Goal: Information Seeking & Learning: Compare options

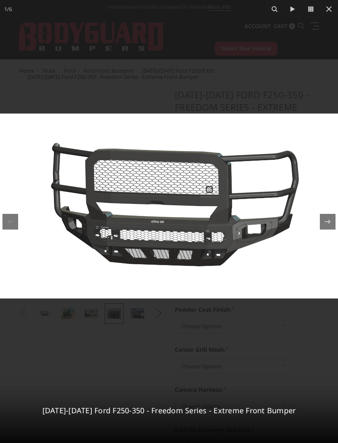
select select "2583"
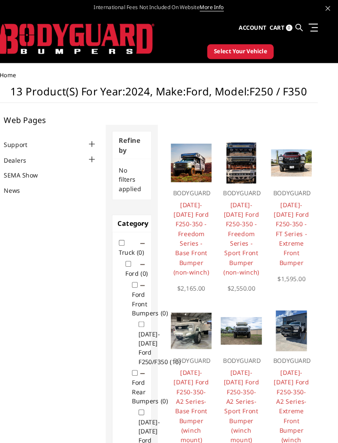
click at [280, 153] on img at bounding box center [294, 154] width 39 height 26
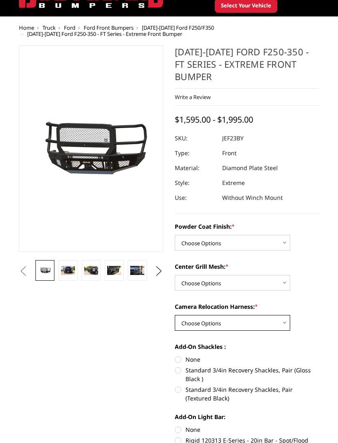
click at [287, 322] on select "Choose Options WITH Camera Relocation Harness WITHOUT Camera Relocation Harness" at bounding box center [233, 323] width 116 height 16
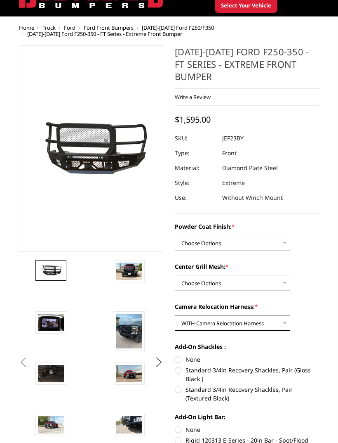
click at [283, 320] on select "Choose Options WITH Camera Relocation Harness WITHOUT Camera Relocation Harness" at bounding box center [233, 323] width 116 height 16
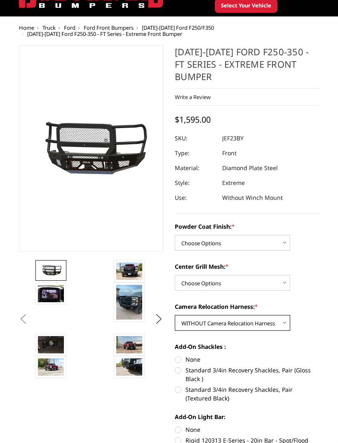
click at [281, 324] on select "Choose Options WITH Camera Relocation Harness WITHOUT Camera Relocation Harness" at bounding box center [233, 323] width 116 height 16
select select "3268"
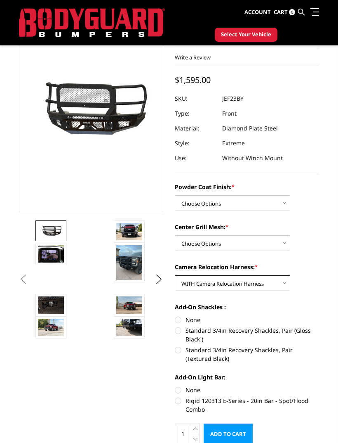
scroll to position [60, 0]
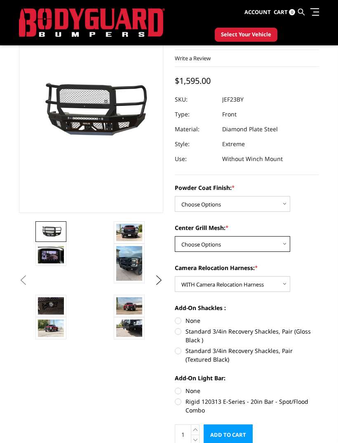
click at [273, 246] on select "Choose Options WITH Expanded Metal in Center Grill WITHOUT Expanded Metal in Ce…" at bounding box center [233, 244] width 116 height 16
click at [256, 246] on select "Choose Options WITH Expanded Metal in Center Grill WITHOUT Expanded Metal in Ce…" at bounding box center [233, 244] width 116 height 16
select select "3266"
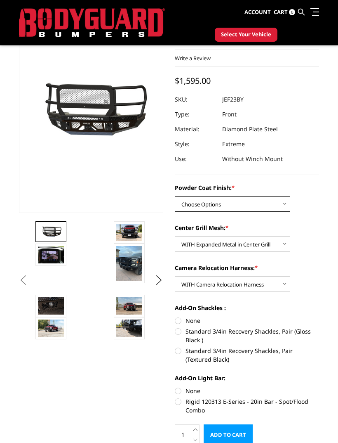
click at [258, 202] on select "Choose Options Bare Metal Gloss Black Powder Coat Textured Black Powder Coat" at bounding box center [233, 204] width 116 height 16
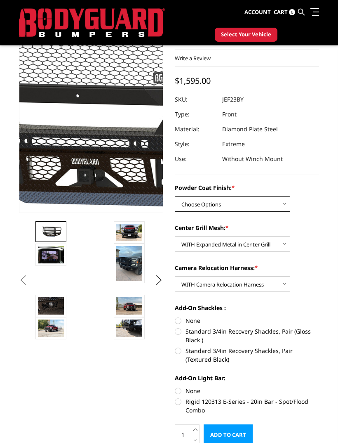
click at [87, 112] on img at bounding box center [103, 109] width 528 height 247
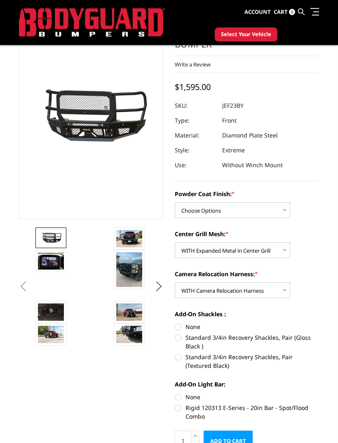
scroll to position [55, 0]
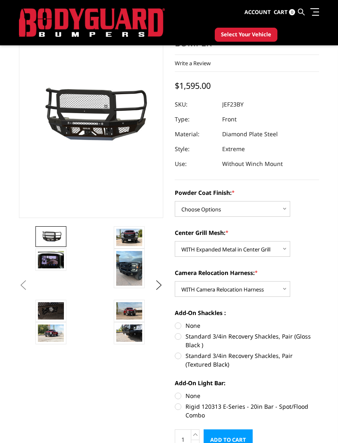
click at [183, 358] on label "Standard 3/4in Recovery Shackles, Pair (Textured Black)" at bounding box center [247, 359] width 144 height 17
click at [319, 332] on input "Standard 3/4in Recovery Shackles, Pair (Textured Black)" at bounding box center [319, 332] width 0 height 0
radio input "true"
click at [181, 337] on label "Standard 3/4in Recovery Shackles, Pair (Gloss Black )" at bounding box center [247, 340] width 144 height 17
click at [319, 321] on input "Standard 3/4in Recovery Shackles, Pair (Gloss Black )" at bounding box center [319, 321] width 0 height 0
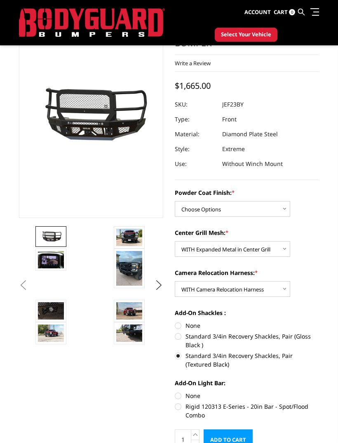
radio input "true"
click at [181, 326] on label "None" at bounding box center [247, 325] width 144 height 9
click at [175, 321] on input "None" at bounding box center [175, 321] width 0 height 0
radio input "true"
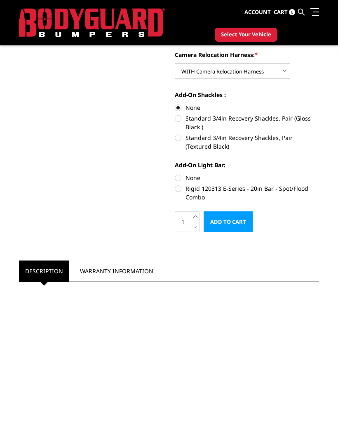
scroll to position [273, 0]
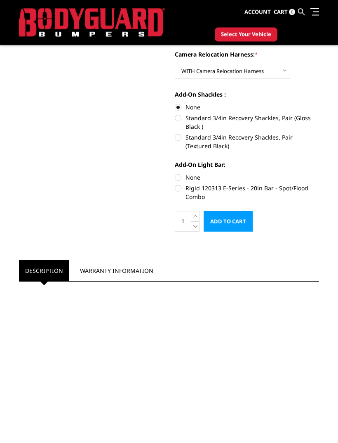
click at [110, 272] on link "Warranty Information" at bounding box center [117, 270] width 86 height 21
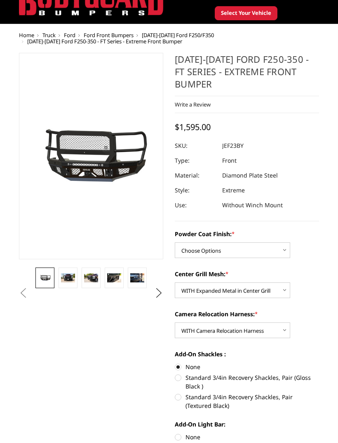
scroll to position [0, 0]
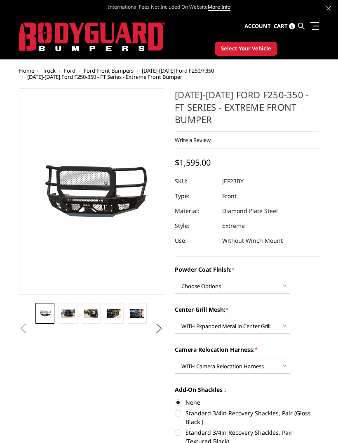
click at [69, 312] on img at bounding box center [68, 313] width 14 height 9
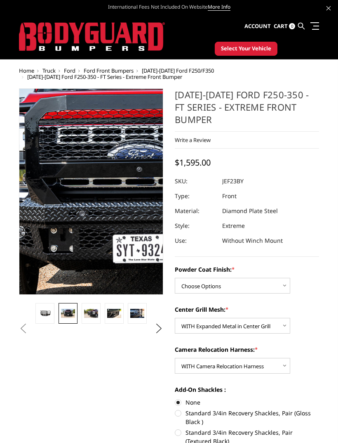
click at [75, 188] on img at bounding box center [135, 194] width 528 height 352
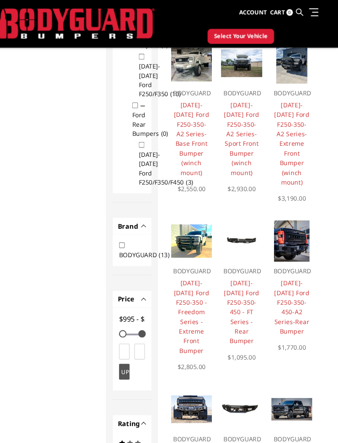
scroll to position [230, 0]
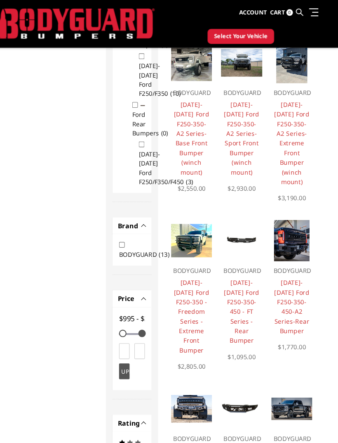
click at [181, 228] on img at bounding box center [200, 226] width 39 height 31
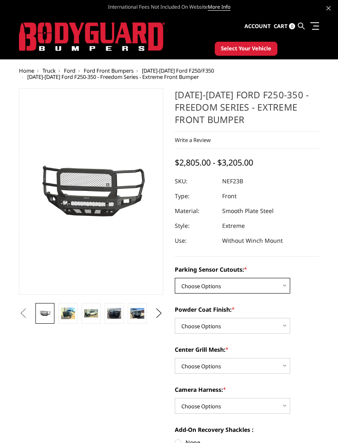
click at [280, 284] on select "Choose Options No - Without Parking Sensor Cutouts Yes - With Parking Sensor Cu…" at bounding box center [233, 286] width 116 height 16
select select "2583"
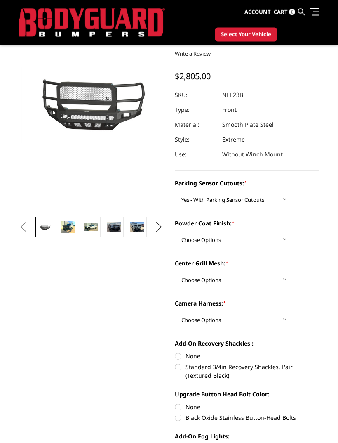
scroll to position [64, 0]
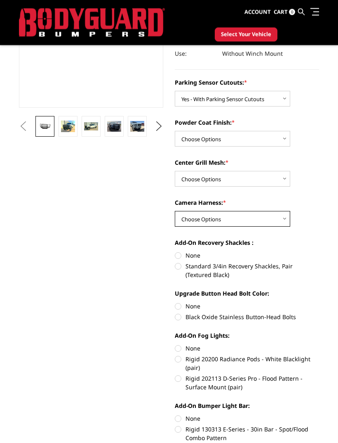
click at [279, 216] on select "Choose Options WITH Camera Harness WITHOUT Camera Harness" at bounding box center [233, 219] width 116 height 16
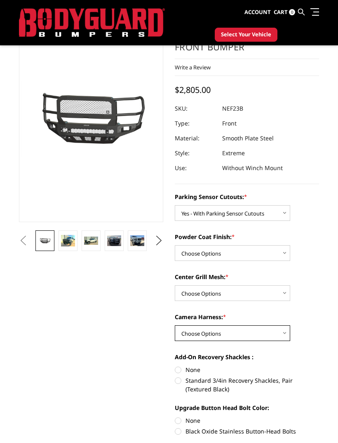
scroll to position [50, 0]
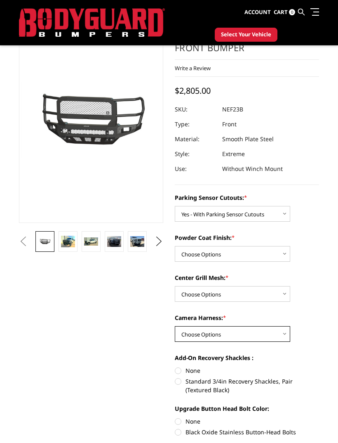
click at [286, 334] on select "Choose Options WITH Camera Harness WITHOUT Camera Harness" at bounding box center [233, 334] width 116 height 16
select select "2588"
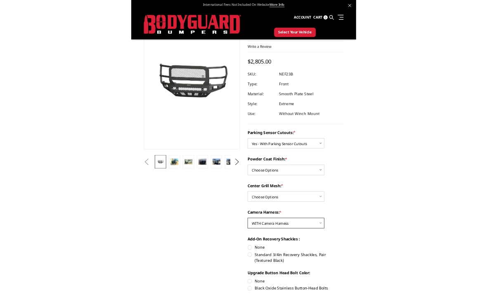
scroll to position [116, 0]
